Goal: Check status

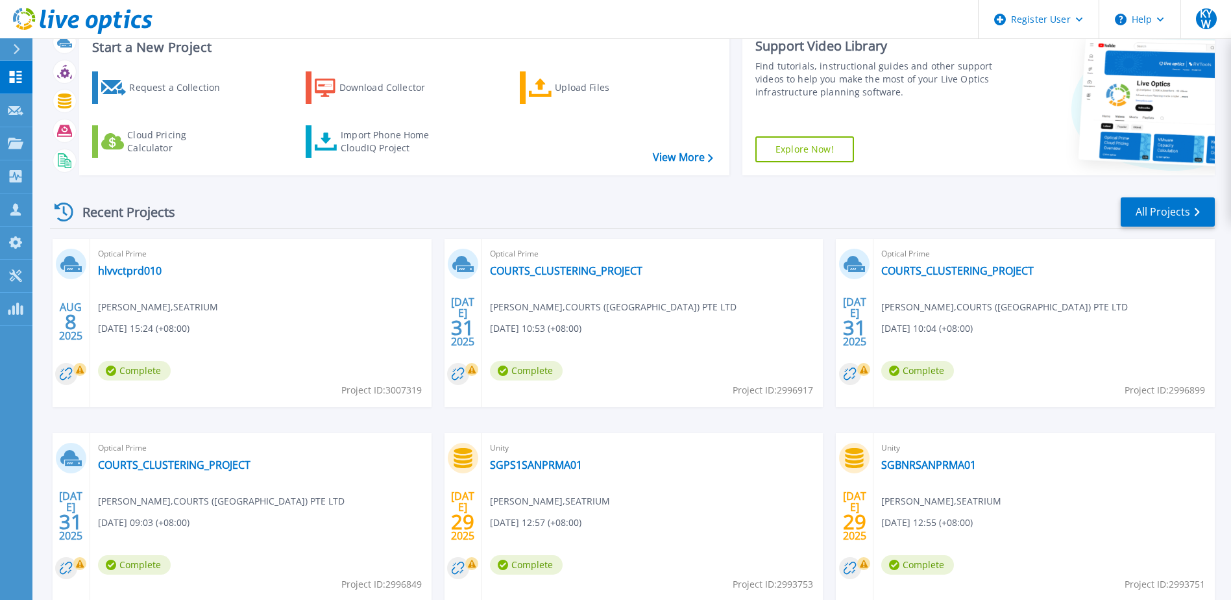
scroll to position [65, 0]
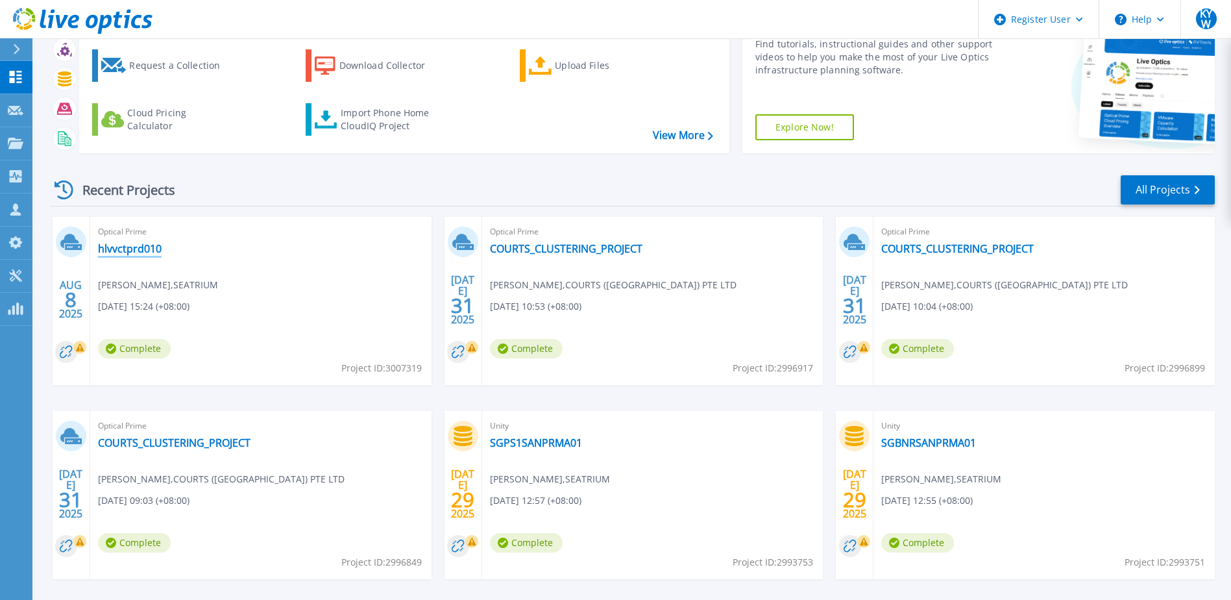
click at [141, 245] on link "hlvvctprd010" at bounding box center [130, 248] width 64 height 13
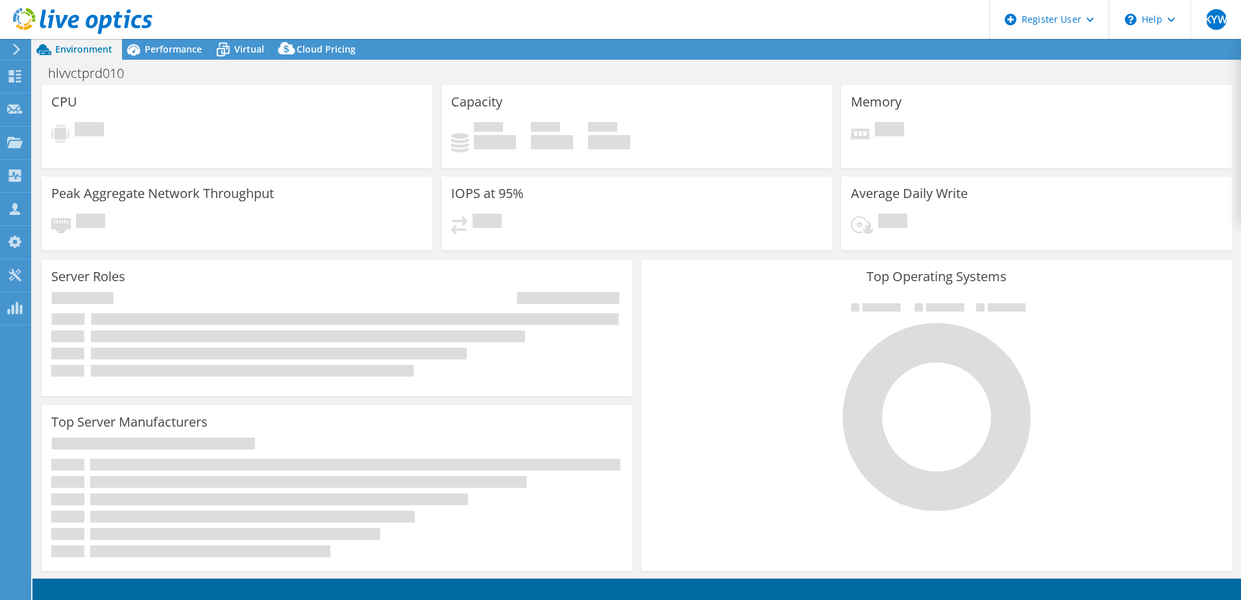
select select "[GEOGRAPHIC_DATA]"
select select "USD"
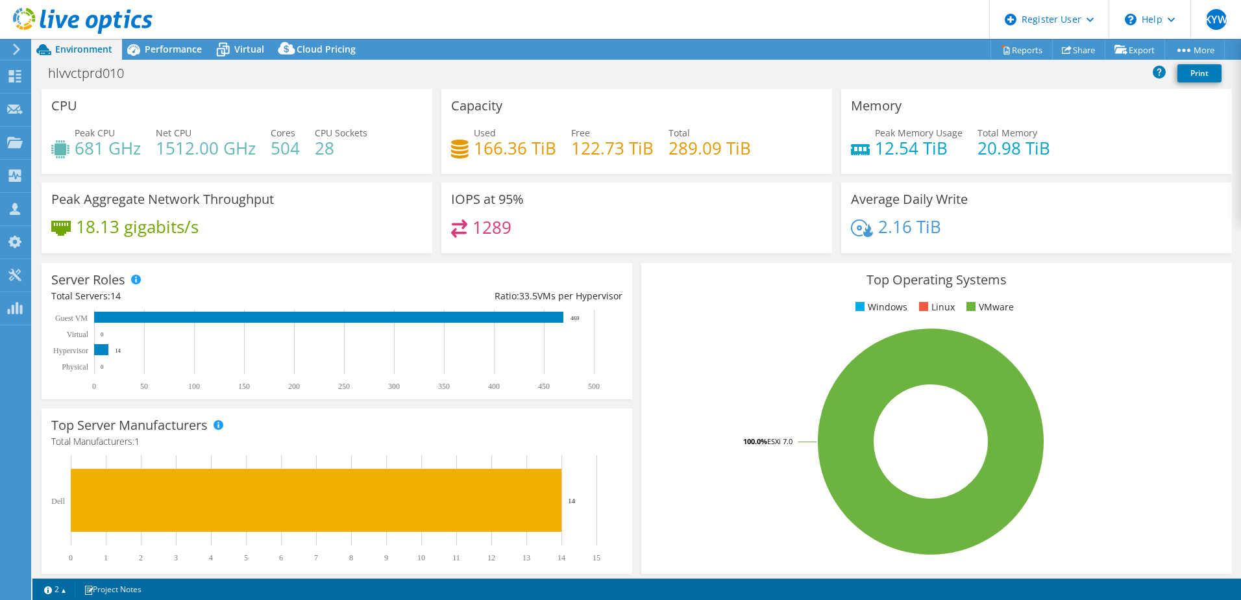
click at [188, 52] on span "Performance" at bounding box center [173, 49] width 57 height 12
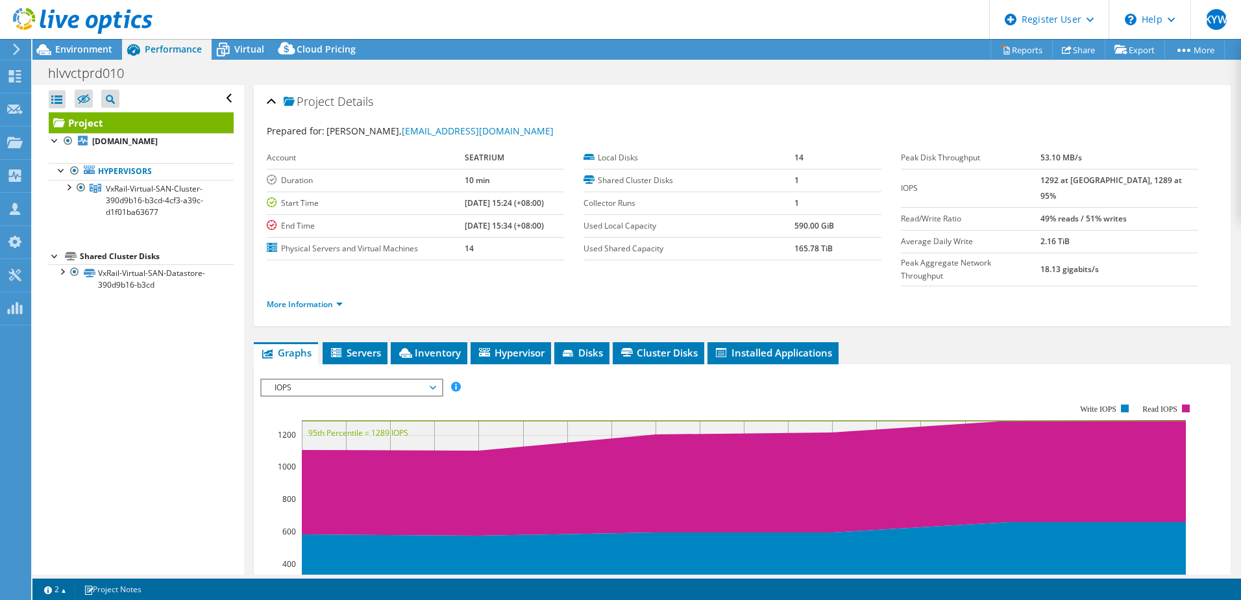
click at [679, 125] on div "Prepared for: [PERSON_NAME], [EMAIL_ADDRESS][DOMAIN_NAME]" at bounding box center [742, 131] width 951 height 15
